Goal: Task Accomplishment & Management: Use online tool/utility

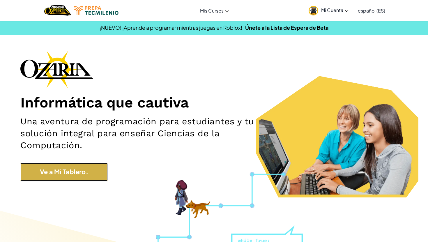
click at [76, 172] on link "Ve a Mi Tablero." at bounding box center [63, 172] width 87 height 18
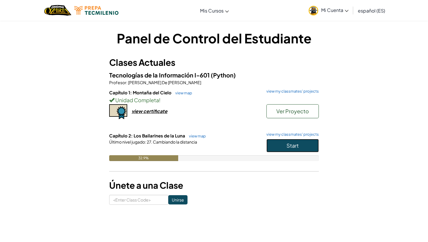
click at [312, 144] on button "Start" at bounding box center [292, 145] width 52 height 13
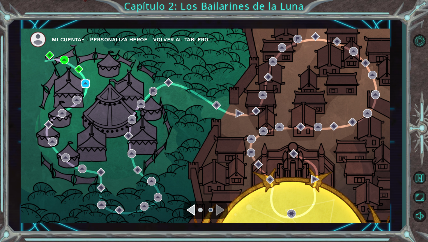
click at [83, 83] on img at bounding box center [85, 83] width 8 height 8
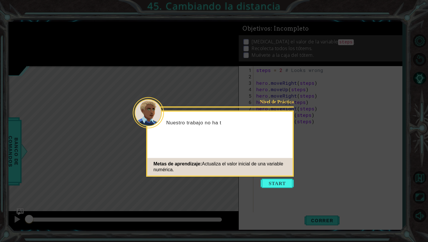
click at [271, 190] on icon at bounding box center [214, 121] width 428 height 242
click at [276, 169] on div "Metas de aprendizaje: Actualiza el valor inicial de una variable numérica." at bounding box center [219, 166] width 145 height 17
click at [277, 180] on button "Start" at bounding box center [277, 183] width 33 height 9
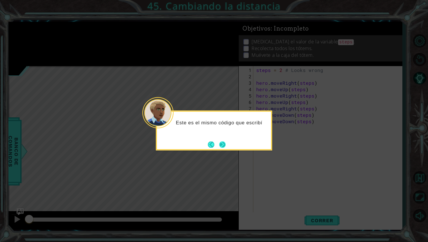
click at [223, 143] on button "Next" at bounding box center [222, 144] width 10 height 10
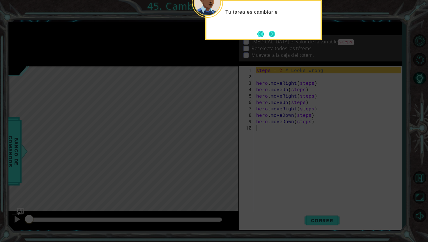
click at [272, 32] on button "Next" at bounding box center [271, 34] width 7 height 7
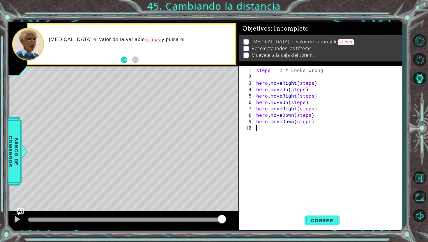
drag, startPoint x: 216, startPoint y: 218, endPoint x: 235, endPoint y: 219, distance: 18.9
click at [234, 219] on div at bounding box center [123, 220] width 230 height 19
